Goal: Task Accomplishment & Management: Use online tool/utility

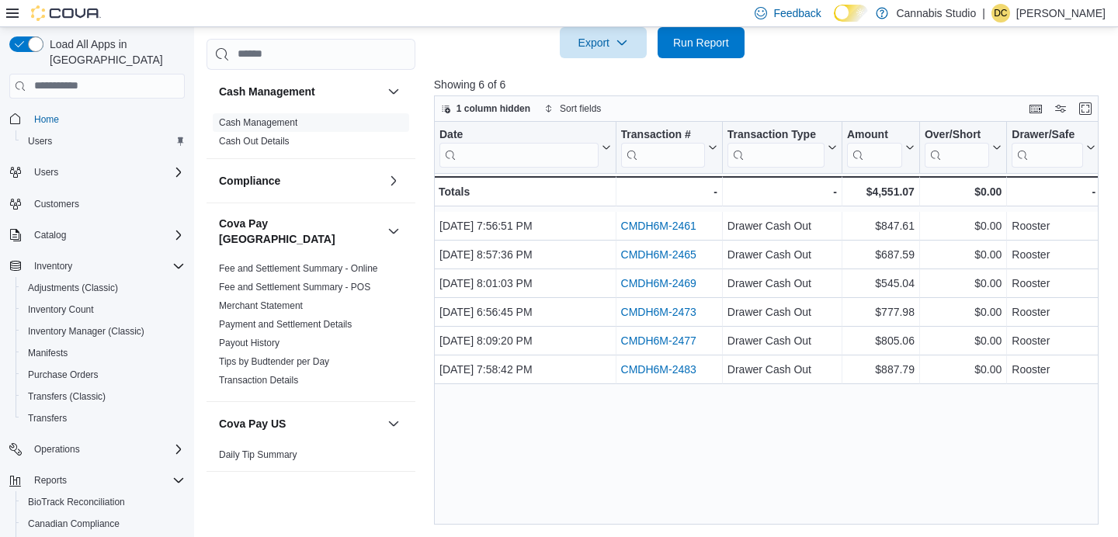
scroll to position [118, 0]
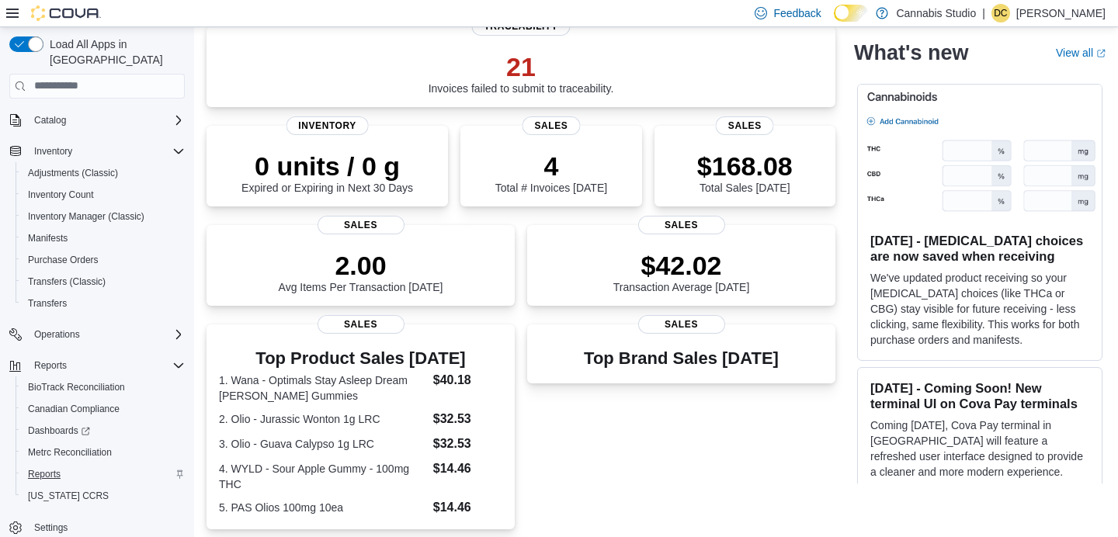
scroll to position [143, 0]
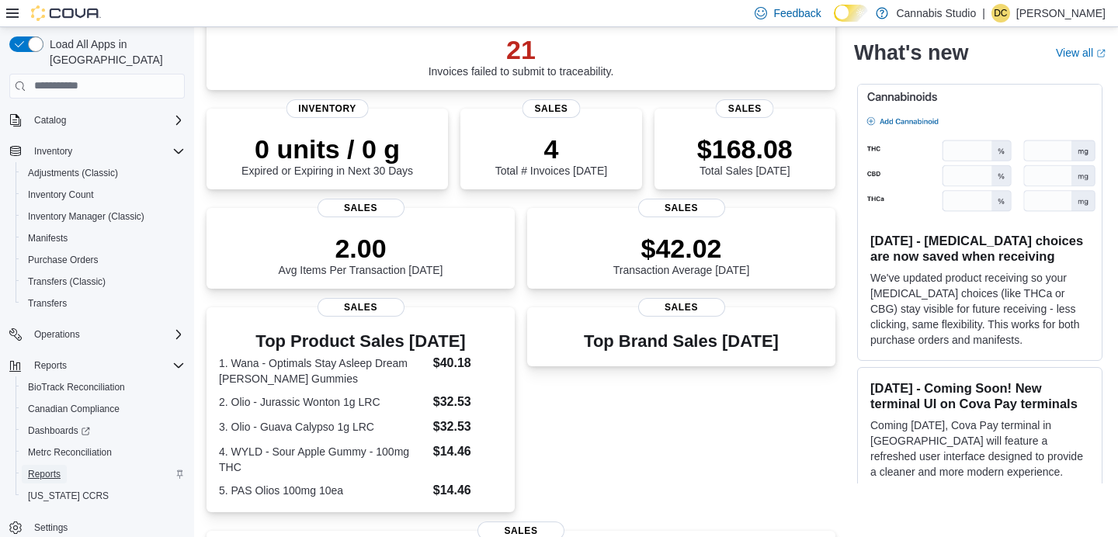
click at [52, 468] on span "Reports" at bounding box center [44, 474] width 33 height 12
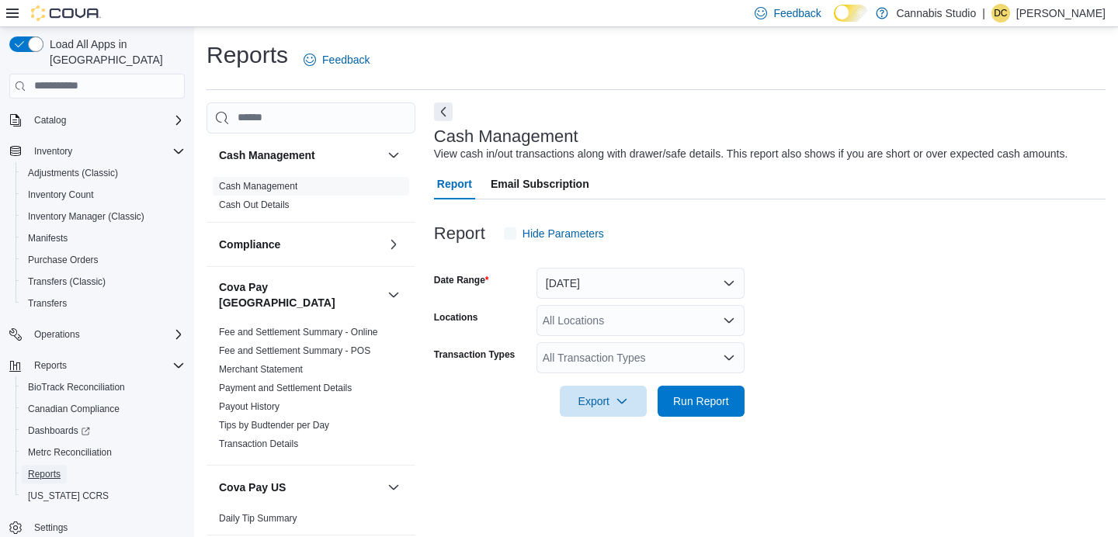
scroll to position [13, 0]
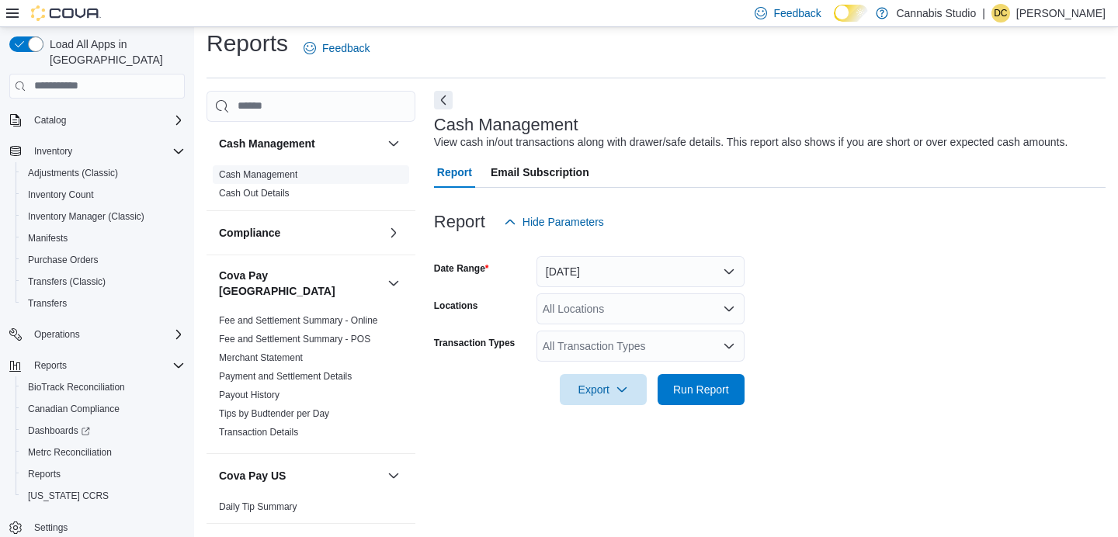
click at [289, 175] on link "Cash Management" at bounding box center [258, 174] width 78 height 11
click at [724, 280] on button "[DATE]" at bounding box center [640, 271] width 208 height 31
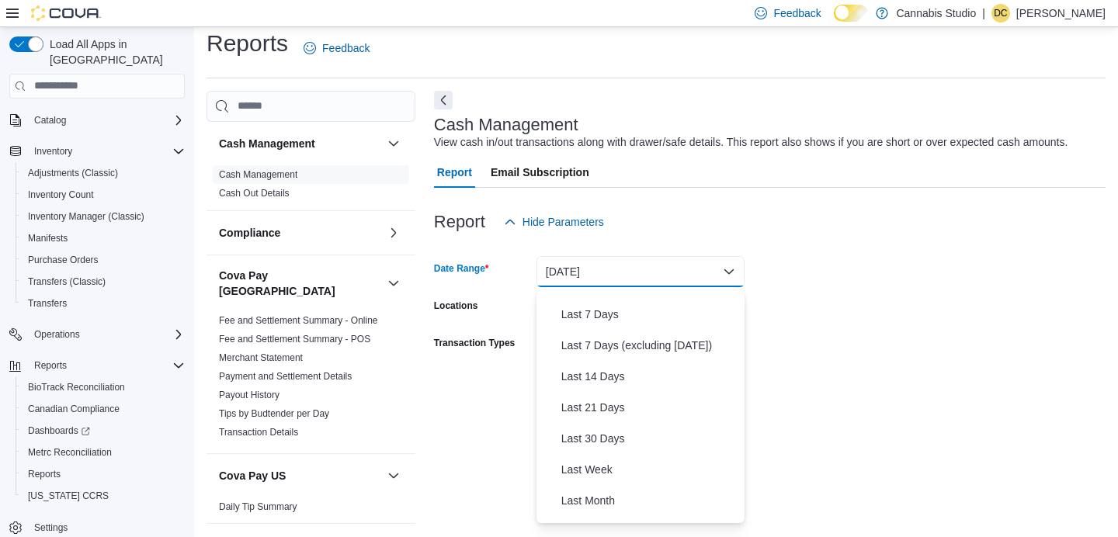
scroll to position [97, 0]
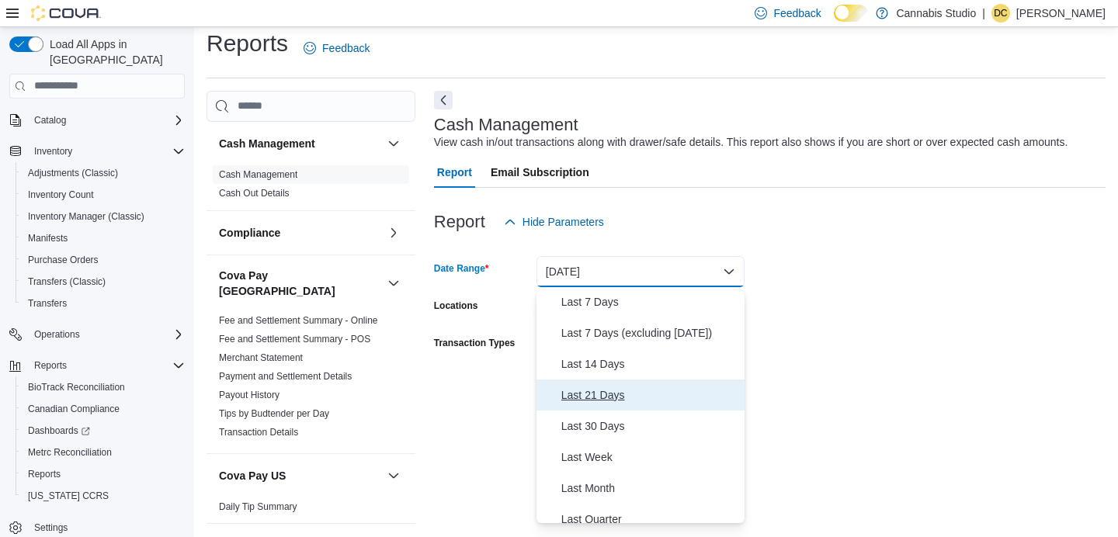
click at [623, 394] on span "Last 21 Days" at bounding box center [649, 395] width 177 height 19
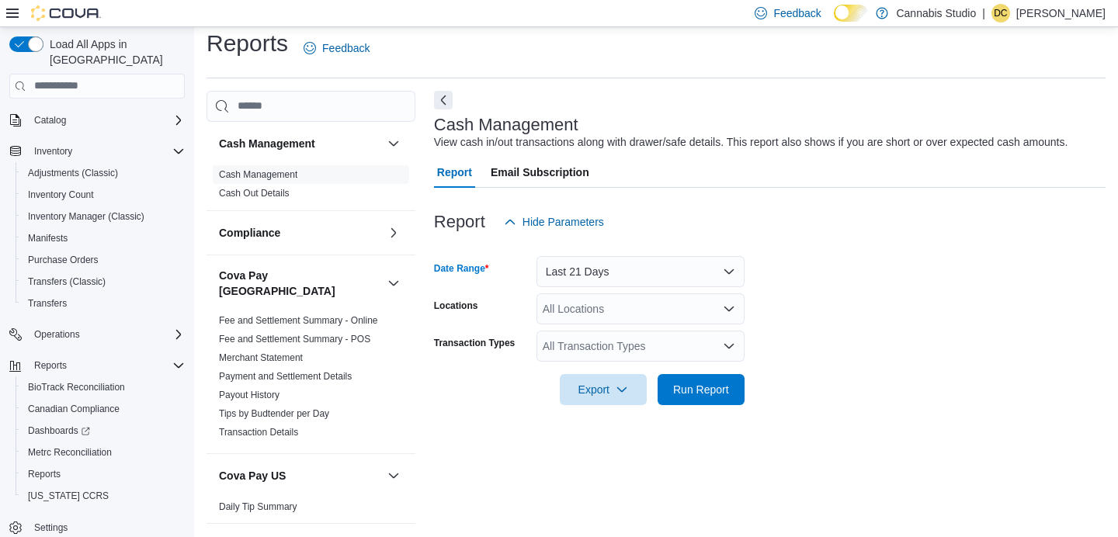
click at [731, 307] on icon "Open list of options" at bounding box center [728, 308] width 9 height 5
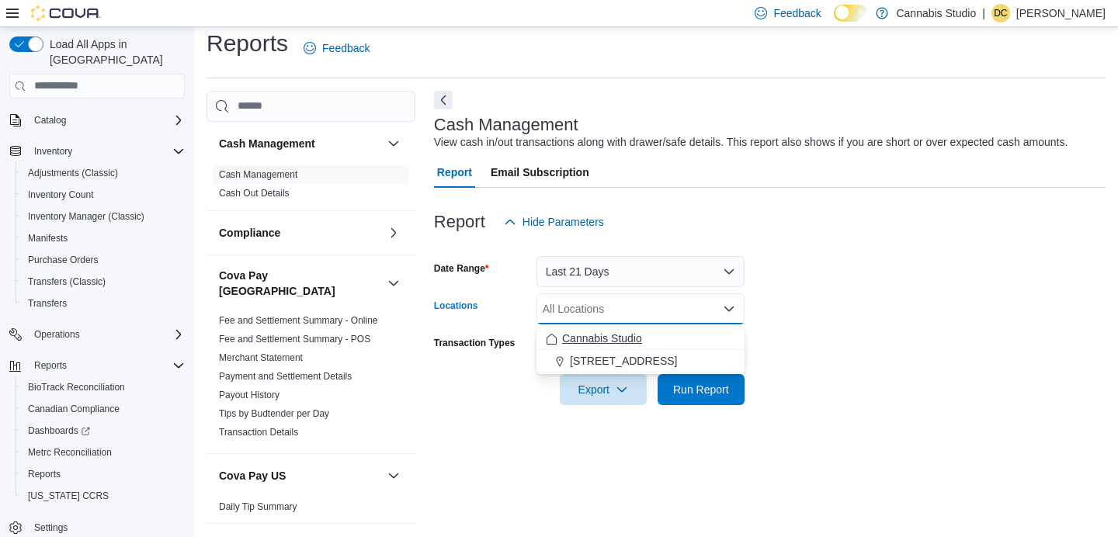
click at [659, 332] on div "Cannabis Studio" at bounding box center [640, 339] width 189 height 16
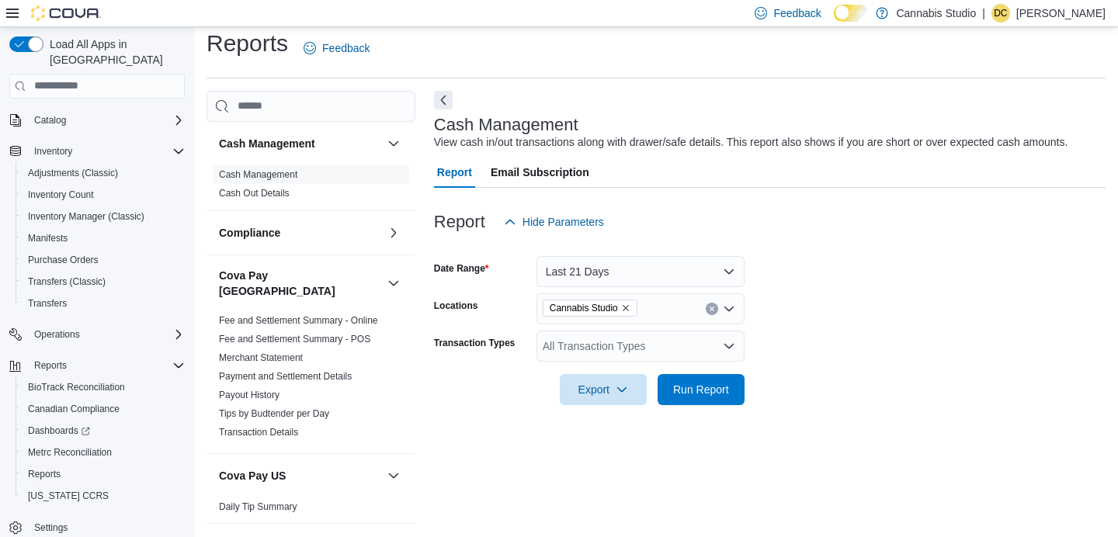
click at [787, 346] on form "Date Range Last 21 Days Locations Cannabis Studio Transaction Types All Transac…" at bounding box center [770, 322] width 672 height 168
click at [726, 347] on icon "Open list of options" at bounding box center [728, 345] width 9 height 5
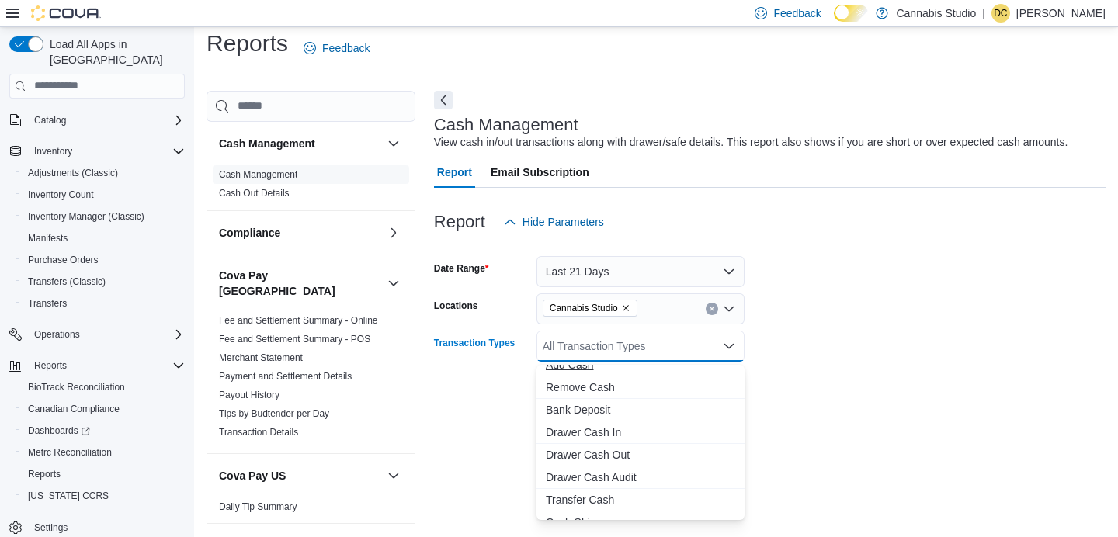
scroll to position [83, 0]
click at [608, 381] on span "Remove Cash" at bounding box center [640, 383] width 189 height 16
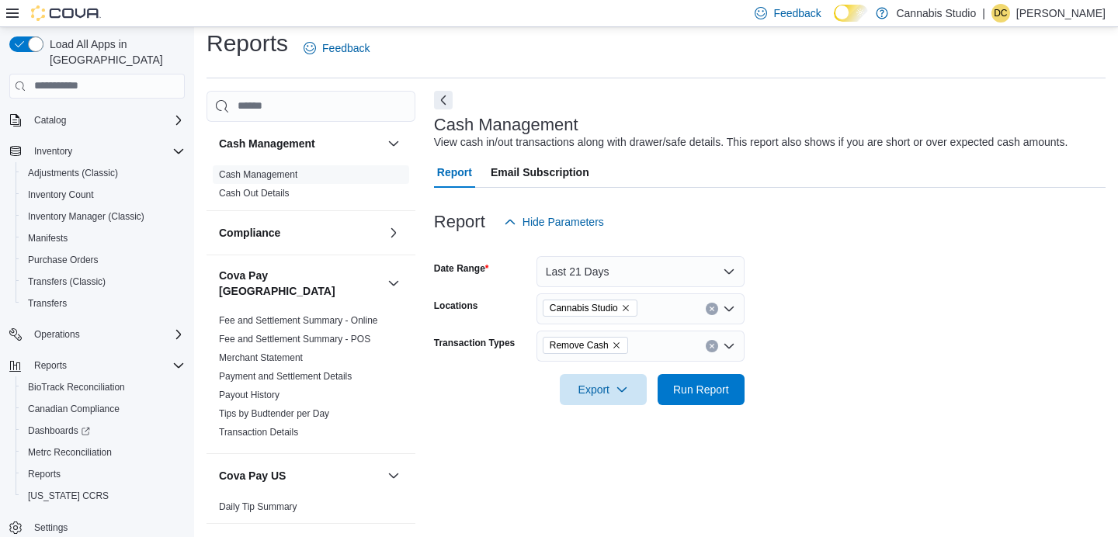
click at [848, 397] on form "Date Range Last 21 Days Locations Cannabis Studio Transaction Types Remove Cash…" at bounding box center [770, 322] width 672 height 168
click at [726, 394] on span "Run Report" at bounding box center [701, 389] width 56 height 16
